Goal: Task Accomplishment & Management: Use online tool/utility

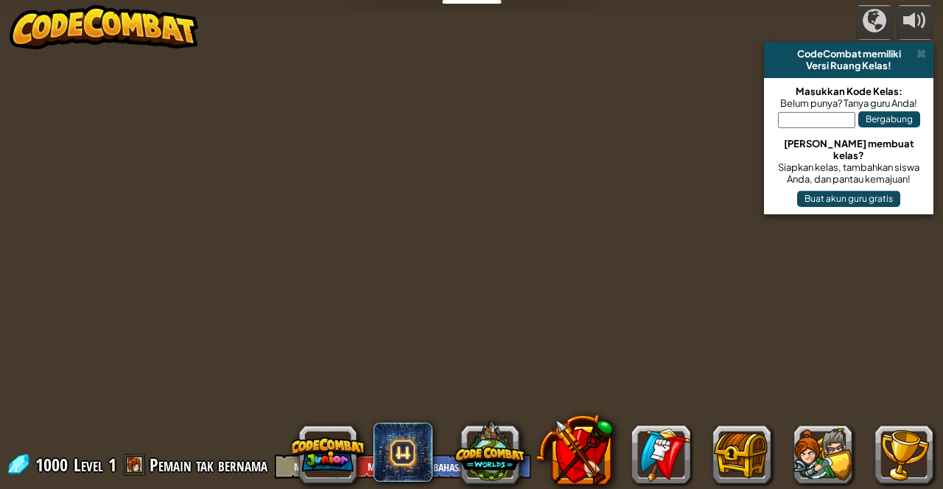
select select "id"
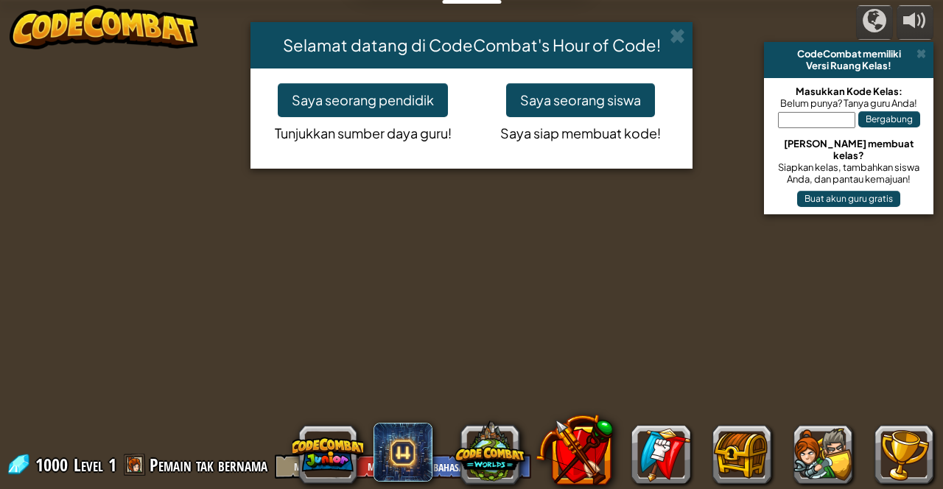
select select "id"
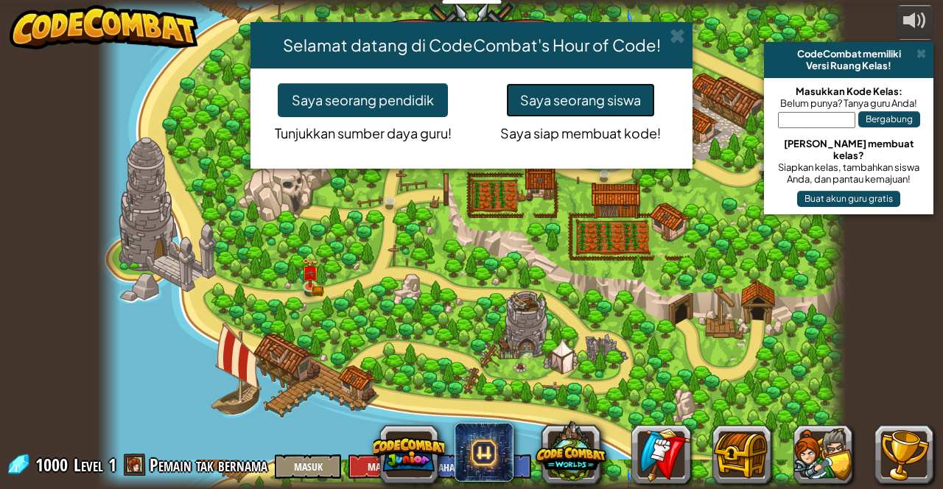
click at [613, 89] on button "Saya seorang siswa" at bounding box center [580, 100] width 149 height 34
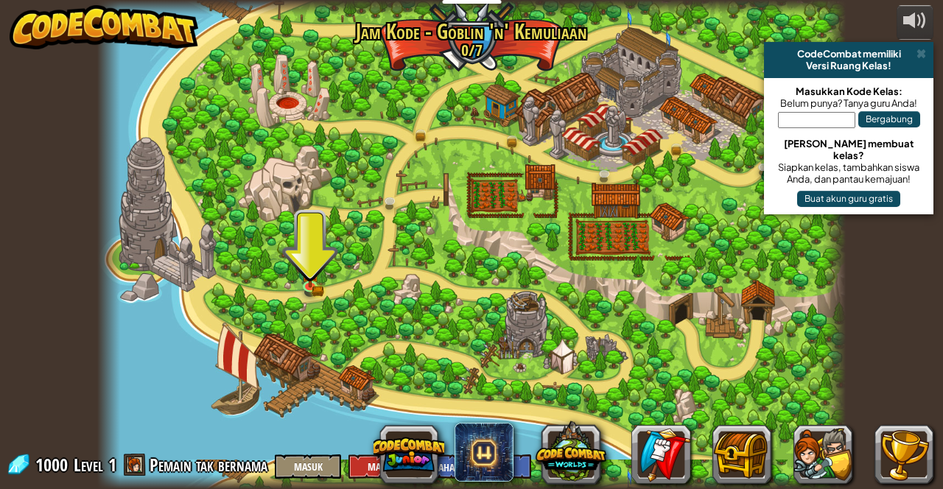
click at [307, 258] on img at bounding box center [310, 272] width 18 height 29
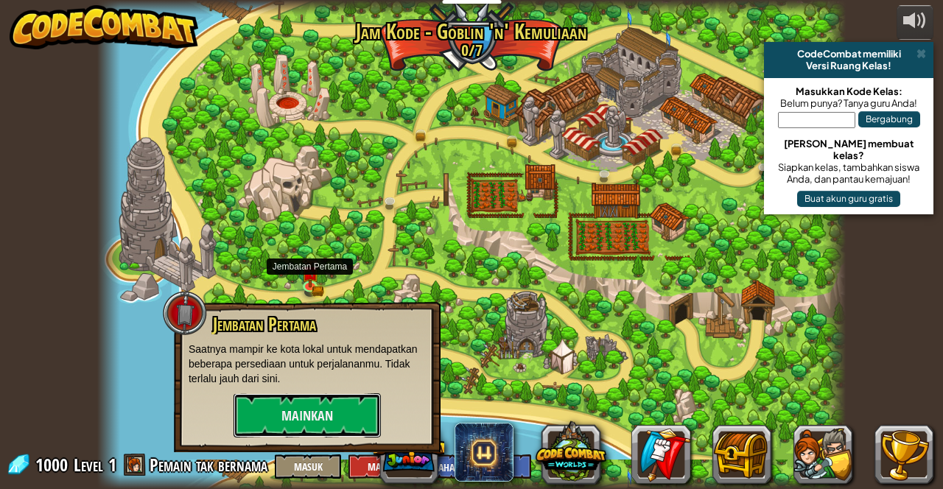
click at [327, 421] on button "Mainkan" at bounding box center [307, 416] width 147 height 44
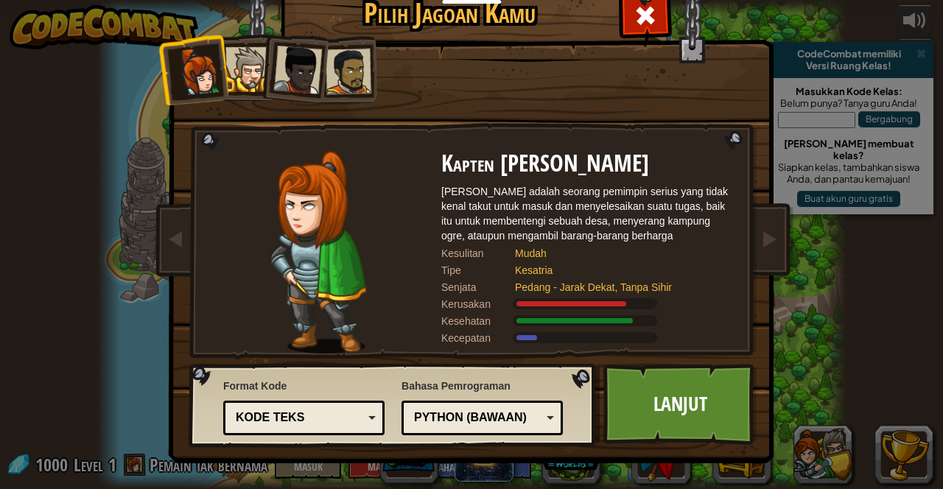
click at [237, 71] on div at bounding box center [248, 69] width 45 height 45
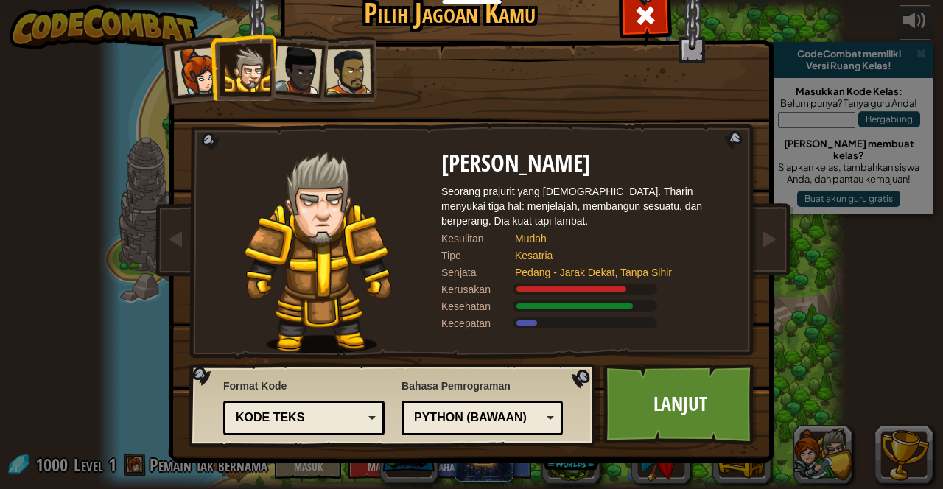
click at [702, 416] on link "Lanjut" at bounding box center [681, 404] width 154 height 81
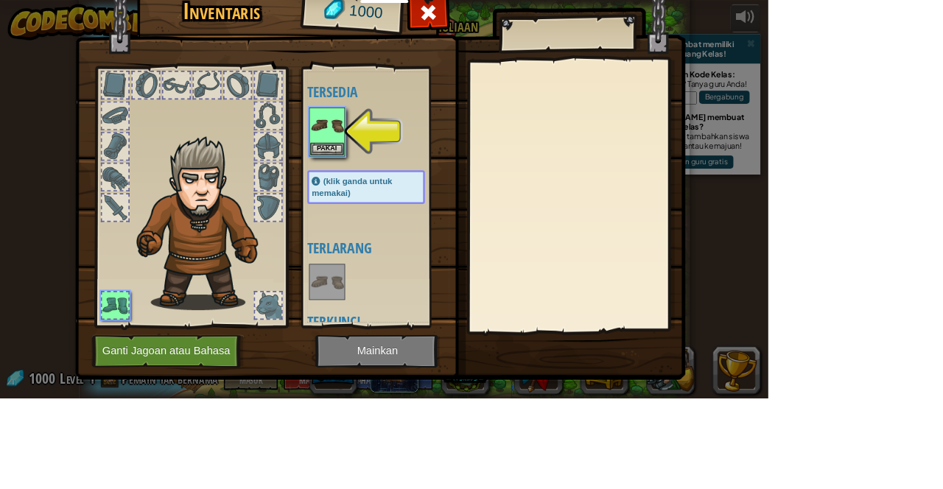
click at [492, 186] on div at bounding box center [464, 162] width 174 height 65
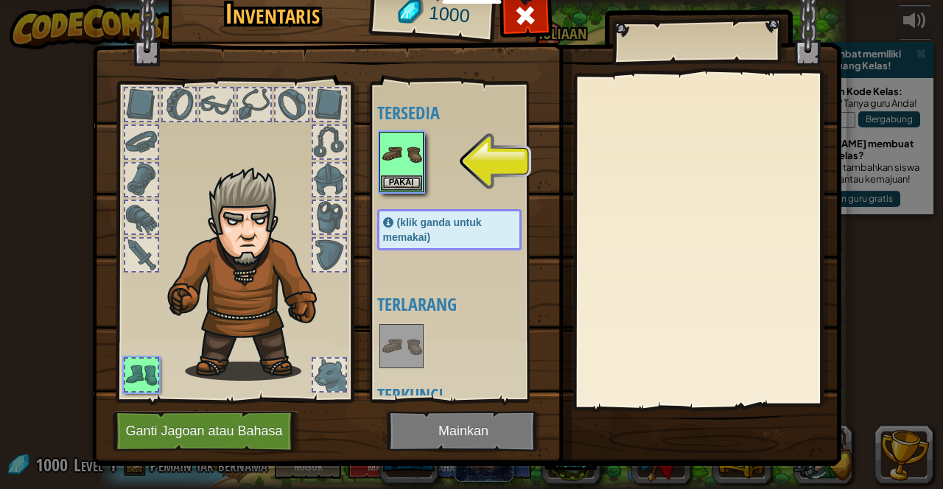
click at [407, 161] on img at bounding box center [401, 153] width 41 height 41
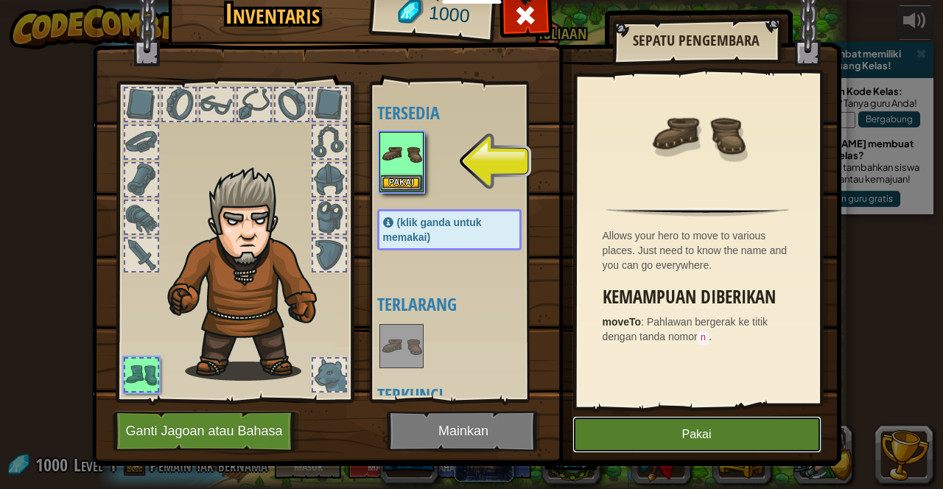
click at [768, 438] on button "Pakai" at bounding box center [697, 434] width 249 height 37
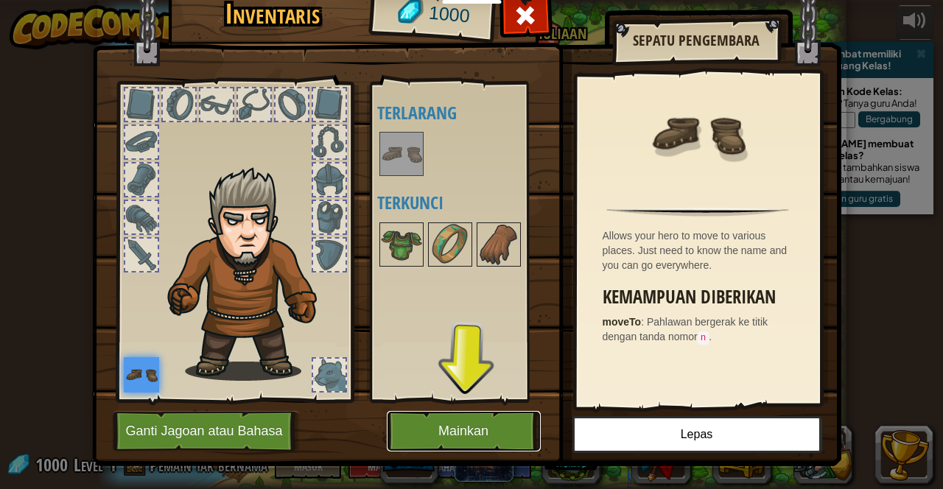
click at [445, 438] on button "Mainkan" at bounding box center [464, 431] width 154 height 41
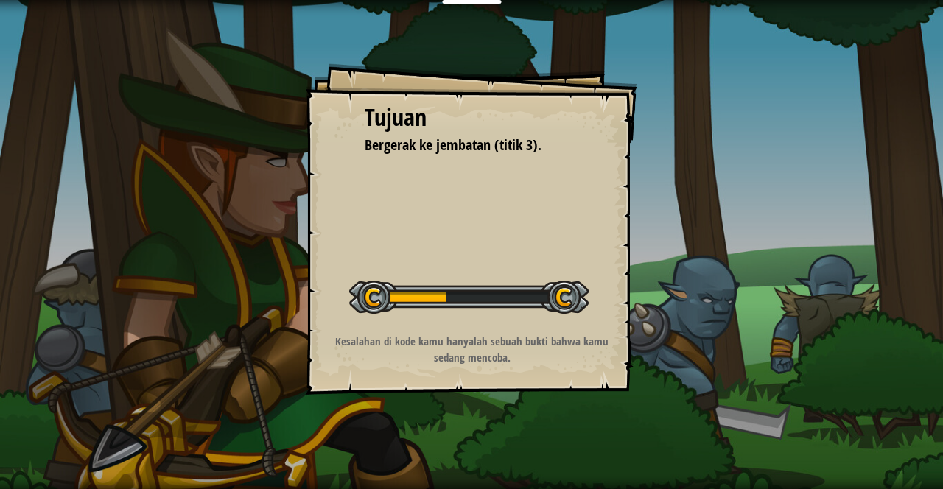
click at [533, 397] on div "Tujuan Bergerak ke jembatan (titik 3). Memulai Level Kesalahan memuat dari serv…" at bounding box center [471, 244] width 943 height 489
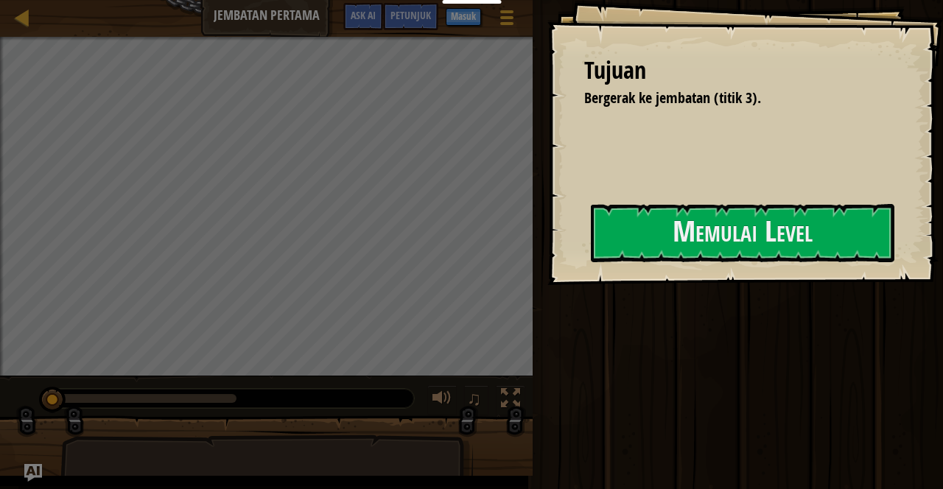
click at [634, 346] on div "Jalankan Submit Selesai" at bounding box center [735, 241] width 415 height 482
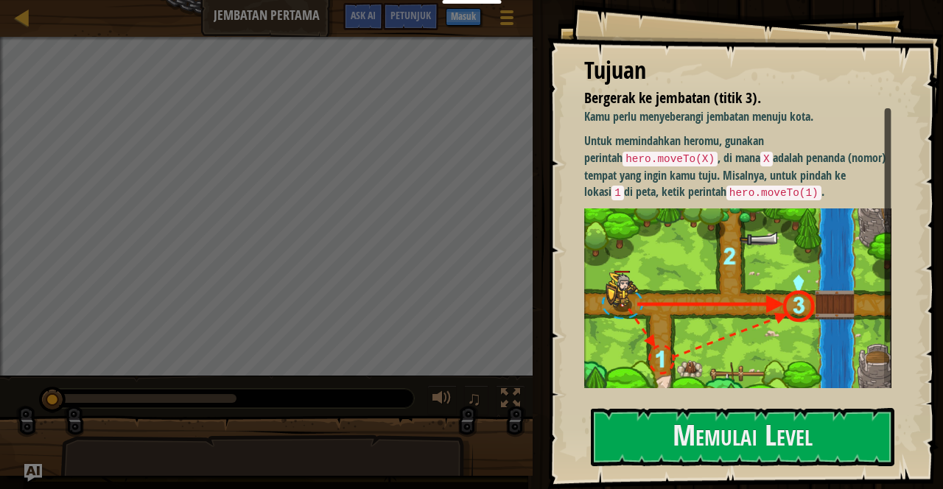
click at [843, 273] on img at bounding box center [737, 302] width 307 height 186
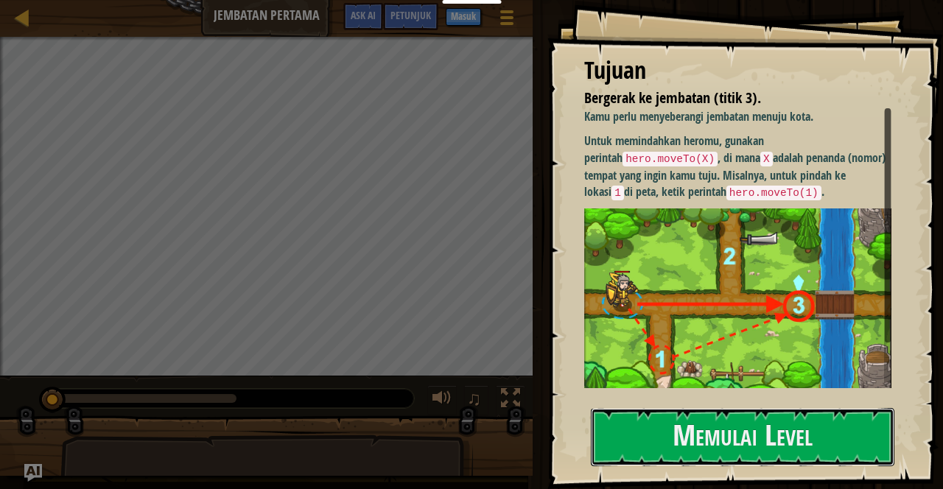
click at [808, 455] on button "Memulai Level" at bounding box center [743, 437] width 304 height 58
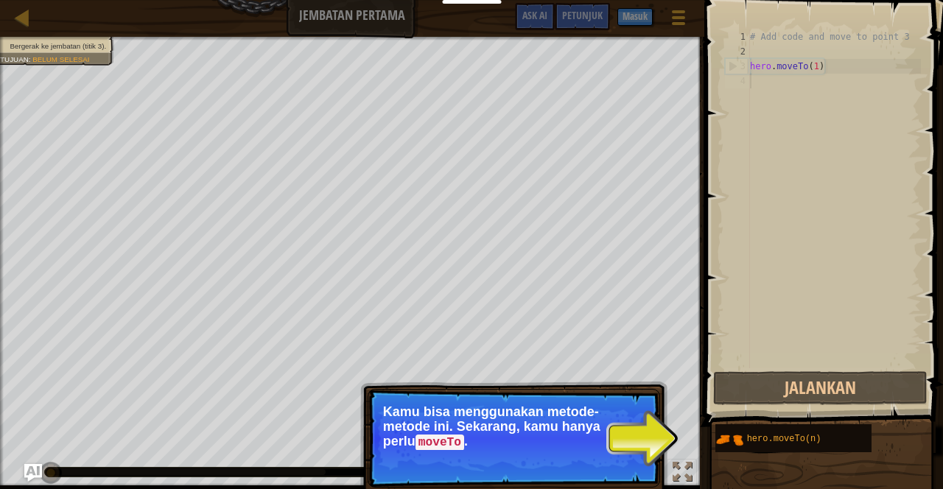
click at [818, 443] on span "hero.moveTo(n)" at bounding box center [784, 439] width 74 height 10
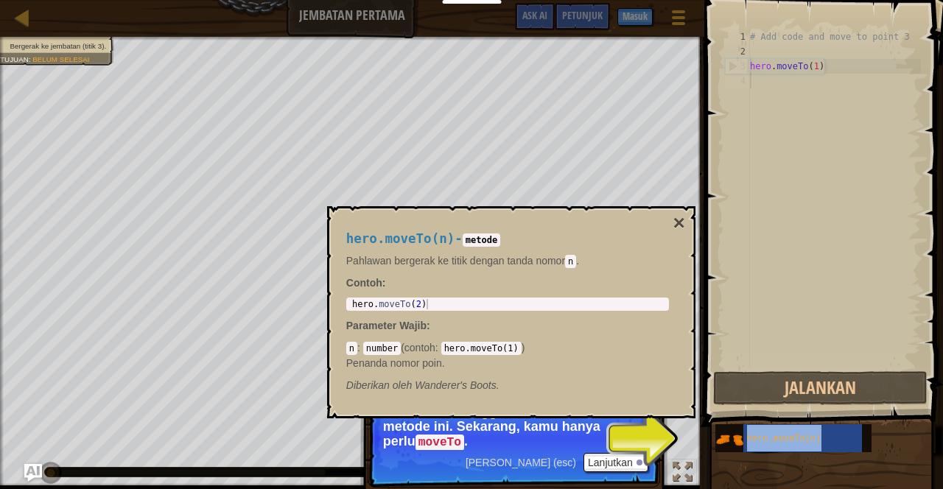
click at [691, 224] on div "hero.moveTo(n) - metode Pahlawan bergerak ke titik dengan tanda nomor n . Conto…" at bounding box center [511, 312] width 368 height 212
click at [681, 225] on button "×" at bounding box center [679, 223] width 12 height 21
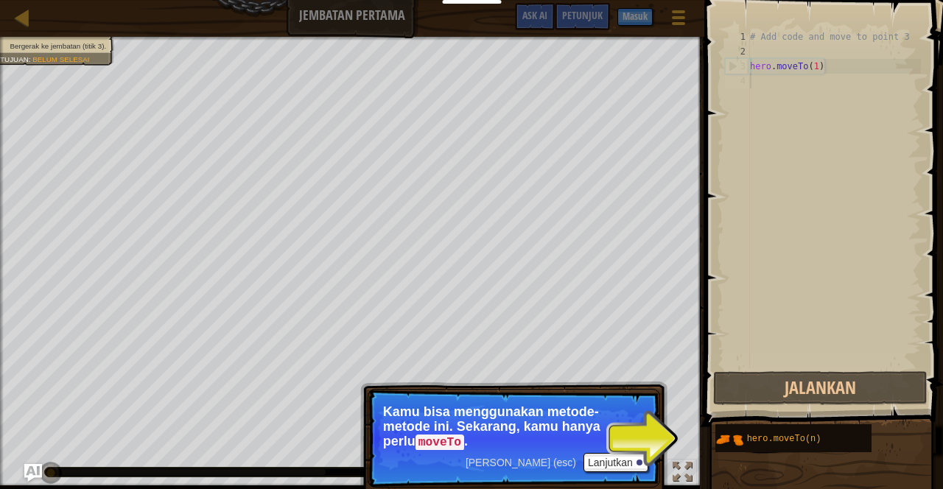
scroll to position [7, 0]
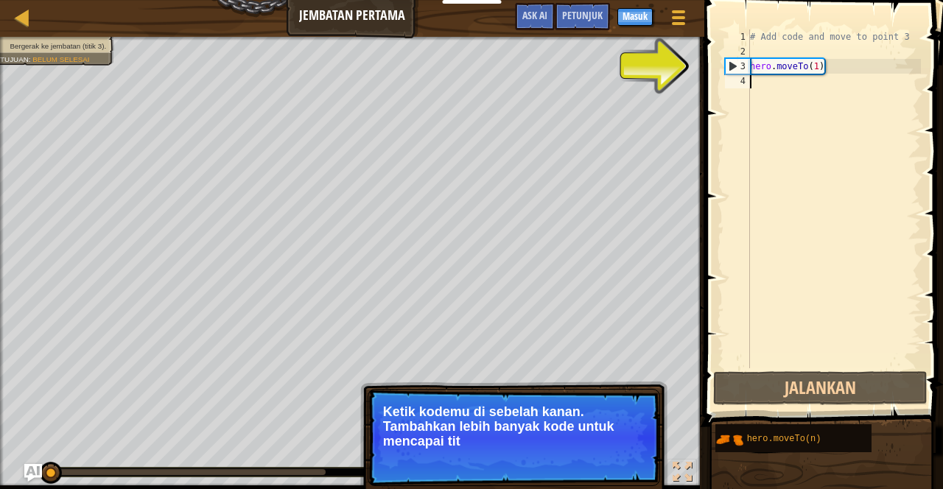
click at [733, 69] on div "3" at bounding box center [738, 66] width 24 height 15
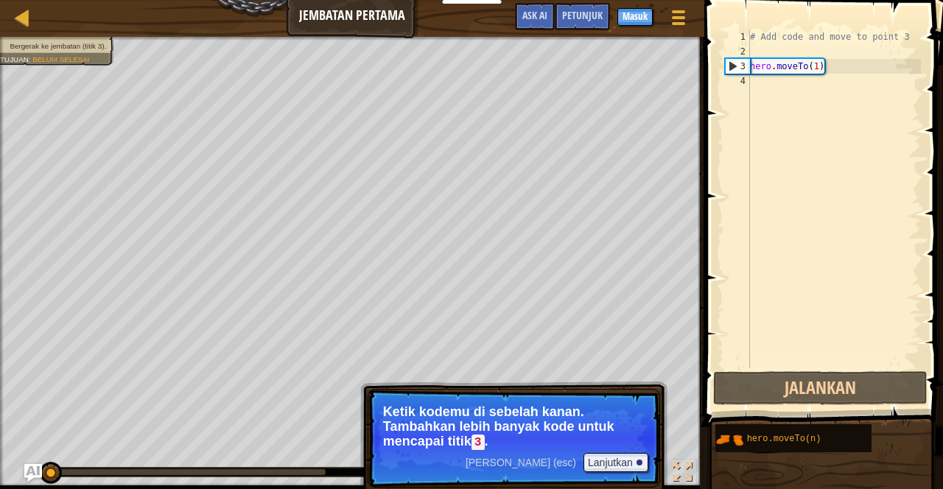
click at [744, 69] on div "3" at bounding box center [738, 66] width 24 height 15
click at [741, 71] on div "3" at bounding box center [738, 66] width 24 height 15
type textarea "hero.moveTo(1)"
click at [750, 74] on div "# Add code and move to point 3 hero . moveTo ( 1 )" at bounding box center [834, 213] width 174 height 368
click at [793, 77] on div "# Add code and move to point 3 hero . moveTo ( 1 )" at bounding box center [834, 213] width 174 height 368
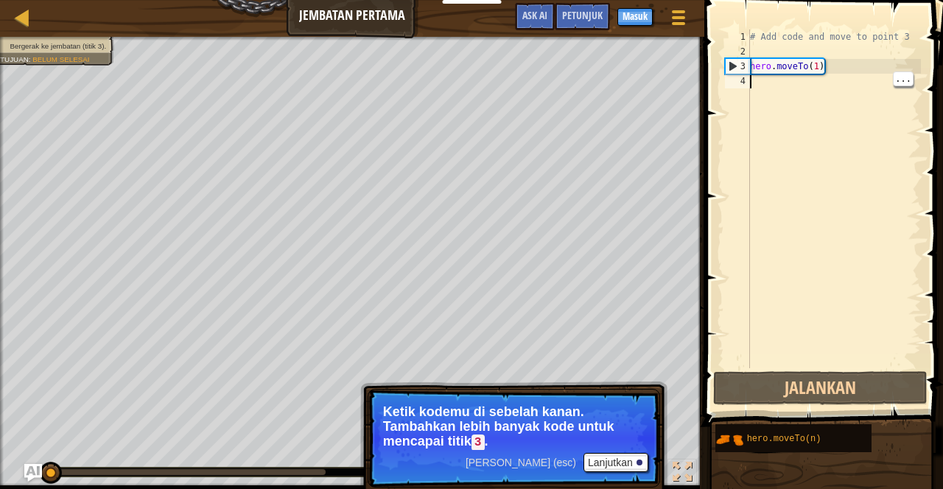
click at [842, 63] on div "# Add code and move to point 3 hero . moveTo ( 1 )" at bounding box center [834, 213] width 174 height 368
type textarea "hero.moveTo(1)"
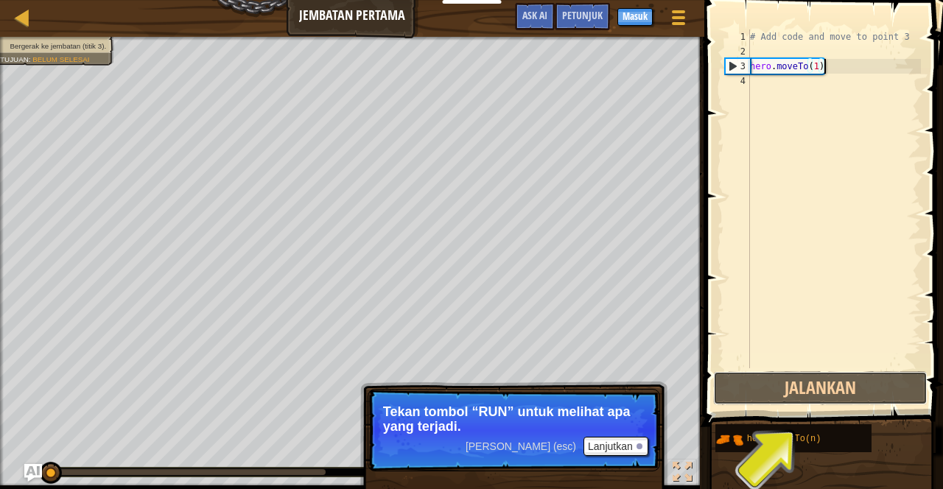
click at [839, 399] on button "Jalankan" at bounding box center [820, 388] width 214 height 34
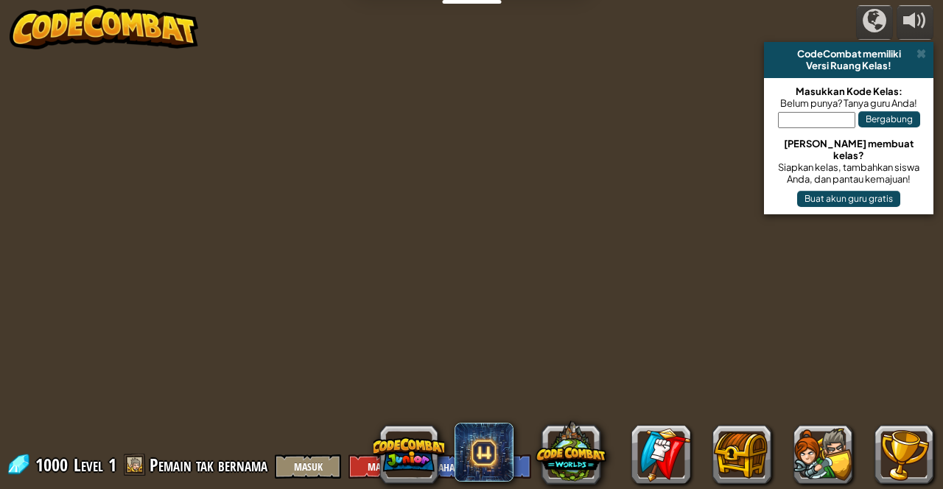
select select "id"
